Goal: Information Seeking & Learning: Learn about a topic

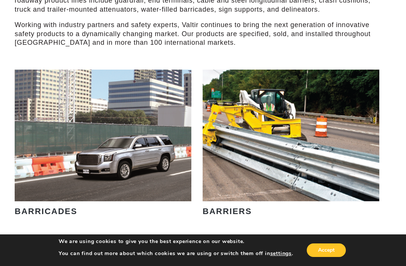
scroll to position [371, 6]
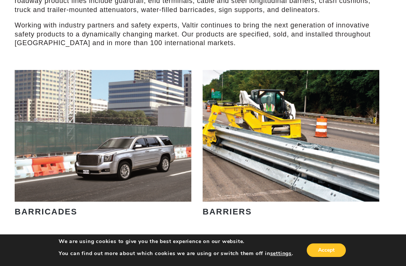
click at [309, 159] on link "VIEW PRODUCTS" at bounding box center [291, 167] width 86 height 17
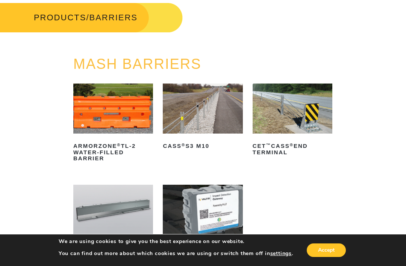
scroll to position [39, 0]
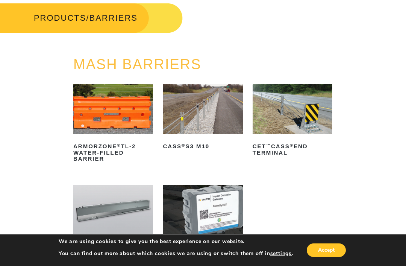
click at [213, 111] on img at bounding box center [203, 109] width 80 height 50
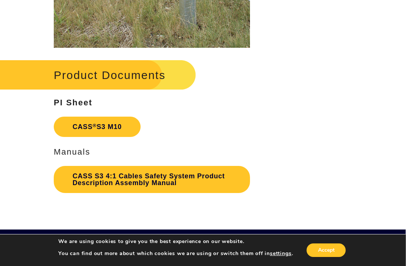
scroll to position [1381, 0]
click at [173, 176] on link "CASS S3 4:1 Cables Safety System Product Description Assembly Manual" at bounding box center [152, 179] width 196 height 27
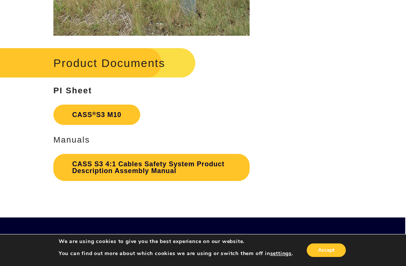
click at [167, 156] on link "CASS S3 4:1 Cables Safety System Product Description Assembly Manual" at bounding box center [151, 167] width 196 height 27
